Goal: Navigation & Orientation: Find specific page/section

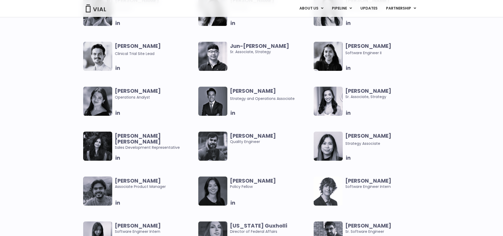
scroll to position [976, 0]
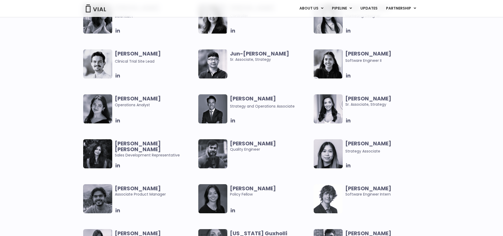
drag, startPoint x: 162, startPoint y: 54, endPoint x: 116, endPoint y: 53, distance: 45.9
click at [116, 53] on span "[PERSON_NAME]" at bounding box center [155, 54] width 81 height 6
copy b "[PERSON_NAME]"
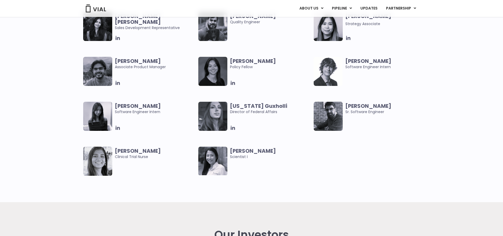
scroll to position [1108, 0]
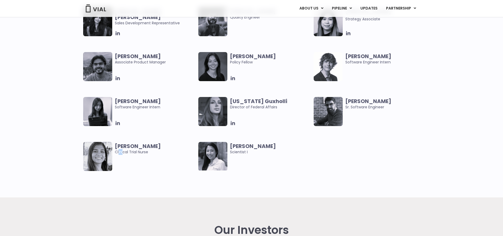
click at [118, 153] on span "Deepa Patel Clinical Trial Nurse" at bounding box center [155, 149] width 81 height 12
click at [108, 156] on img at bounding box center [97, 156] width 29 height 29
click at [142, 172] on div "Abhinav Sondhi Associate Product Manager Claudia Yu Policy Fellow Ethan Cook So…" at bounding box center [256, 119] width 346 height 135
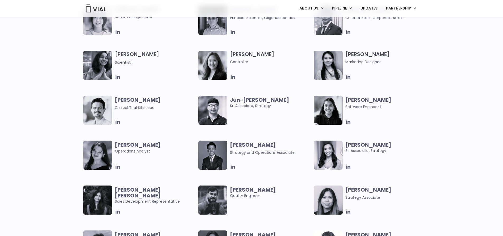
scroll to position [924, 0]
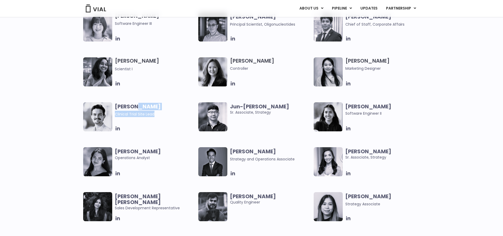
drag, startPoint x: 133, startPoint y: 107, endPoint x: 137, endPoint y: 122, distance: 16.3
click at [137, 122] on div "Glenn Fitzpatrick Clinical Trial Site Lead" at bounding box center [157, 116] width 84 height 29
click at [140, 114] on span "Clinical Trial Site Lead" at bounding box center [135, 113] width 40 height 5
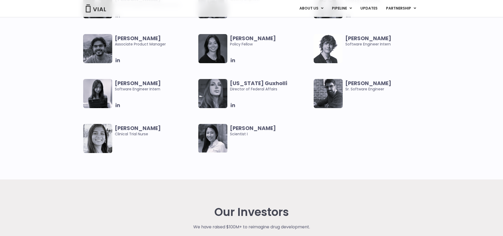
scroll to position [1135, 0]
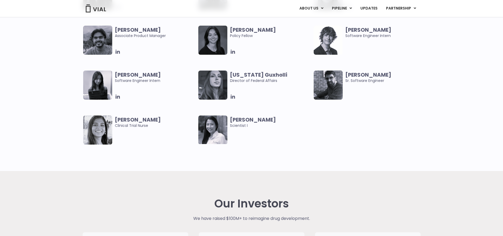
click at [249, 80] on span "Florida Guxholli Director of Federal Affairs" at bounding box center [270, 78] width 81 height 12
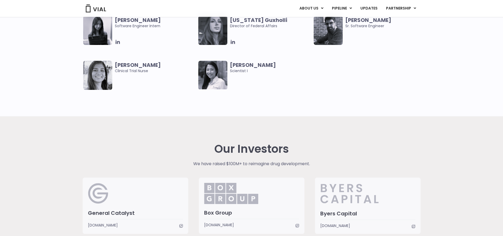
scroll to position [1108, 0]
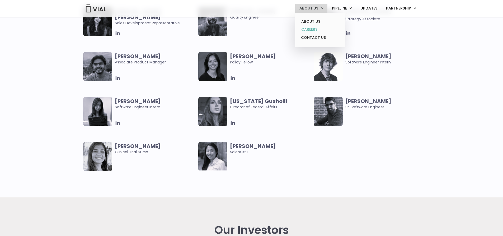
click at [303, 29] on link "CAREERS" at bounding box center [320, 29] width 46 height 8
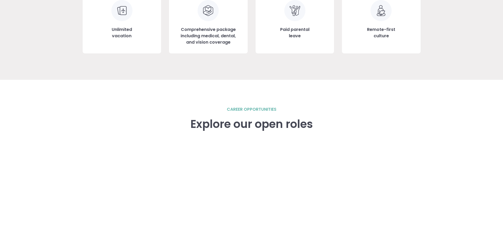
scroll to position [660, 0]
